Goal: Entertainment & Leisure: Consume media (video, audio)

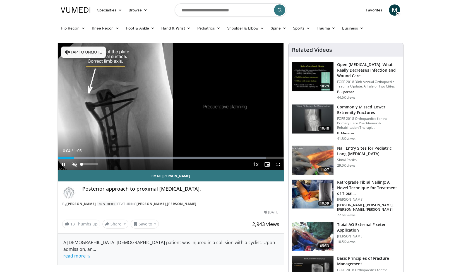
click at [73, 165] on span "Video Player" at bounding box center [74, 164] width 11 height 11
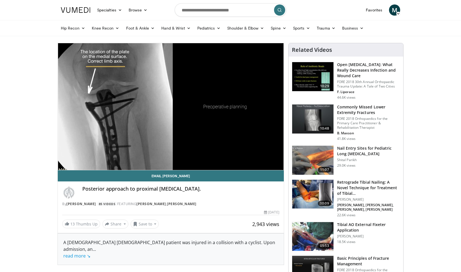
click at [147, 157] on video-js "**********" at bounding box center [171, 106] width 226 height 127
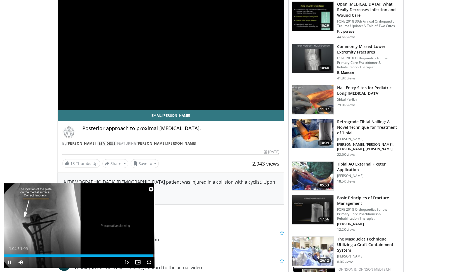
scroll to position [160, 0]
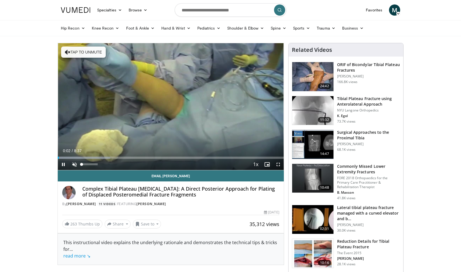
click at [74, 167] on span "Video Player" at bounding box center [74, 164] width 11 height 11
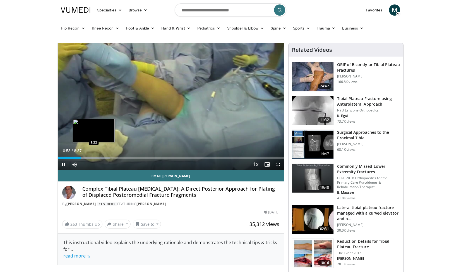
click at [94, 157] on div "Progress Bar" at bounding box center [94, 158] width 1 height 2
click at [104, 157] on div "Loaded : 28.92% 1:23 1:46" at bounding box center [171, 156] width 226 height 5
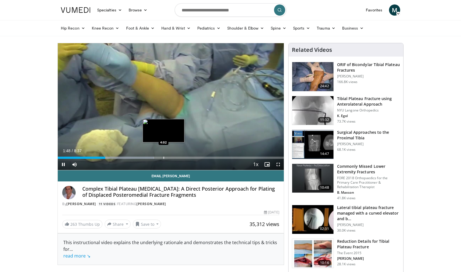
click at [164, 158] on div "Progress Bar" at bounding box center [164, 158] width 1 height 2
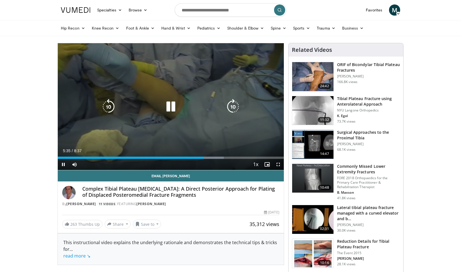
click at [174, 107] on icon "Video Player" at bounding box center [171, 107] width 16 height 16
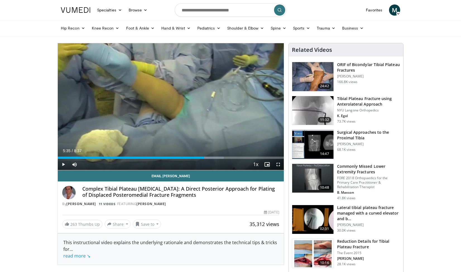
click at [65, 165] on span "Video Player" at bounding box center [63, 164] width 11 height 11
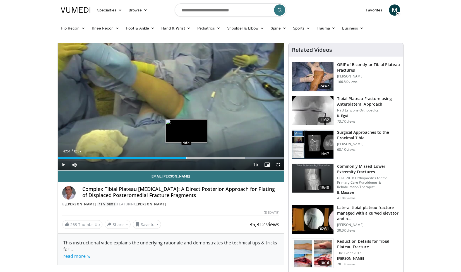
click at [186, 158] on div "Progress Bar" at bounding box center [186, 158] width 1 height 2
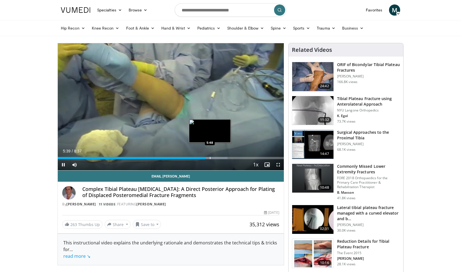
click at [210, 158] on div "Progress Bar" at bounding box center [210, 158] width 1 height 2
click at [215, 157] on div "Progress Bar" at bounding box center [215, 158] width 1 height 2
click at [223, 157] on div "Loaded : 79.01% 6:18 6:18" at bounding box center [171, 156] width 226 height 5
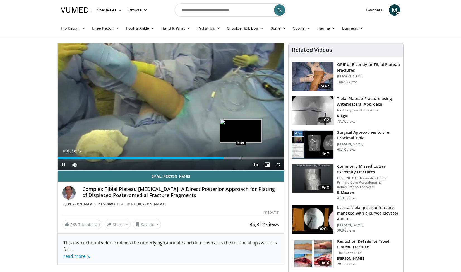
click at [241, 159] on div "Progress Bar" at bounding box center [241, 158] width 1 height 2
click at [61, 165] on span "Video Player" at bounding box center [63, 164] width 11 height 11
